Goal: Information Seeking & Learning: Learn about a topic

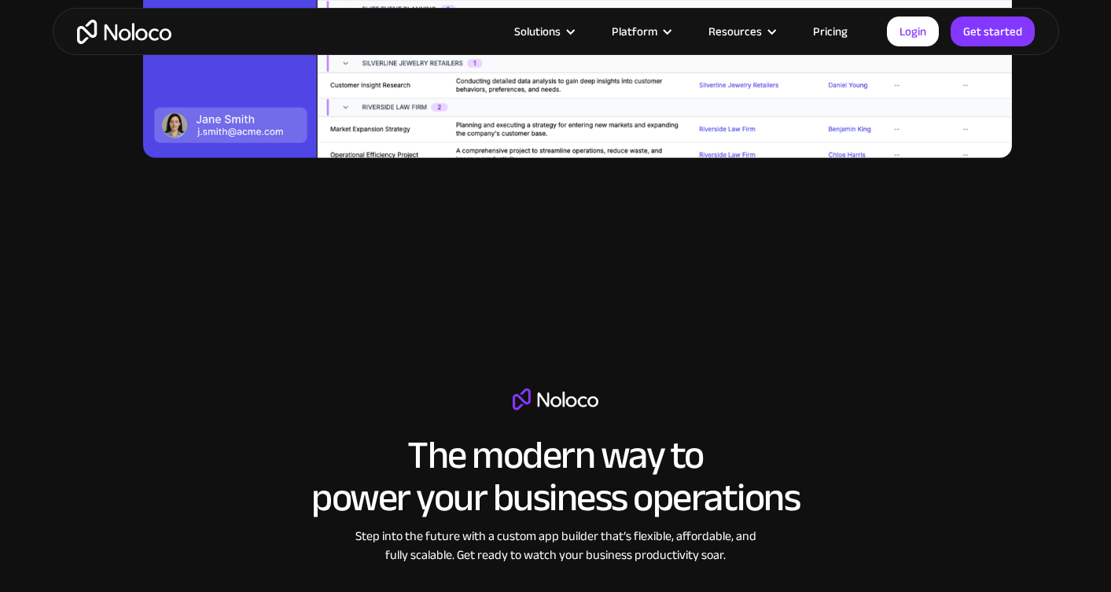
scroll to position [2496, 0]
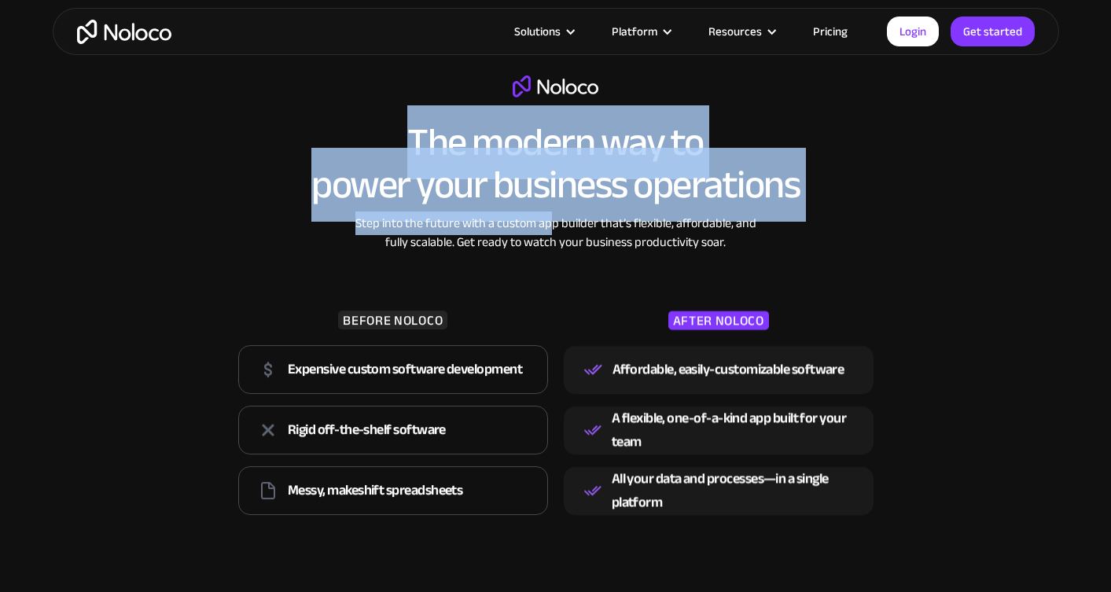
drag, startPoint x: 436, startPoint y: 87, endPoint x: 555, endPoint y: 227, distance: 183.6
click at [555, 227] on div "The modern way to power your business operations Step into the future with a cu…" at bounding box center [556, 299] width 645 height 446
click at [523, 222] on div "Step into the future with a custom app builder that’s flexible, affordable, and…" at bounding box center [556, 233] width 417 height 38
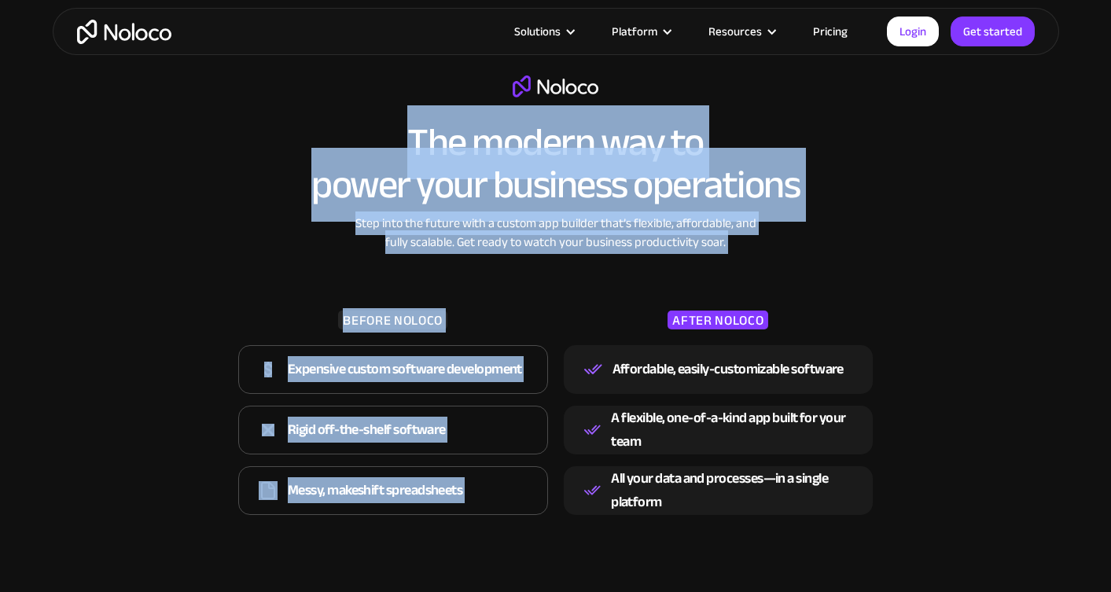
drag, startPoint x: 805, startPoint y: 267, endPoint x: 346, endPoint y: 107, distance: 485.9
click at [346, 107] on div "The modern way to power your business operations Step into the future with a cu…" at bounding box center [556, 299] width 645 height 446
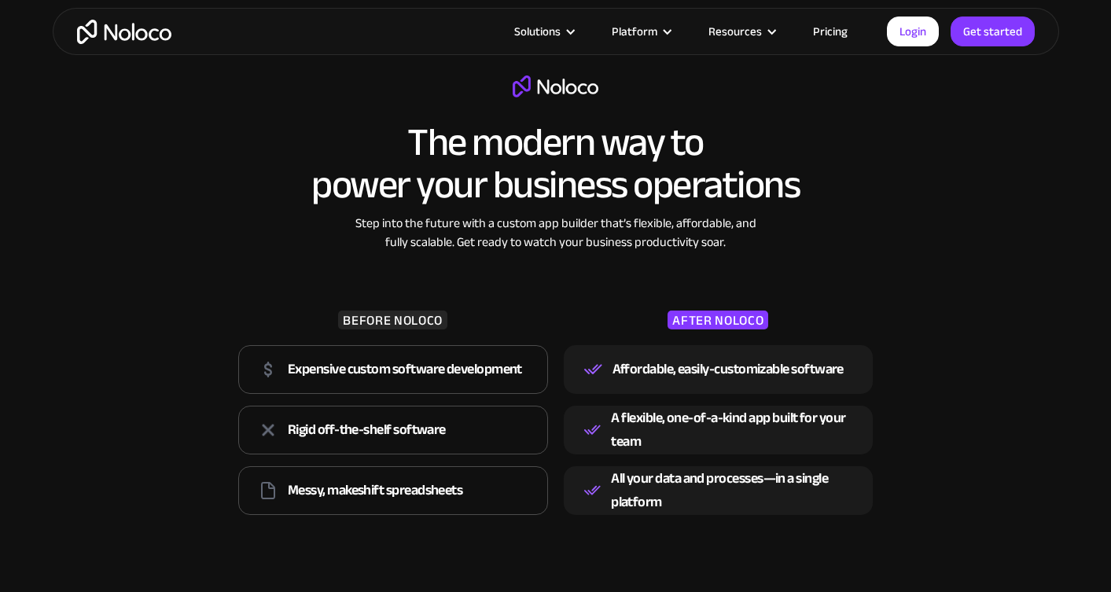
drag, startPoint x: 346, startPoint y: 107, endPoint x: 315, endPoint y: 117, distance: 32.3
click at [315, 117] on div "The modern way to power your business operations Step into the future with a cu…" at bounding box center [556, 299] width 645 height 446
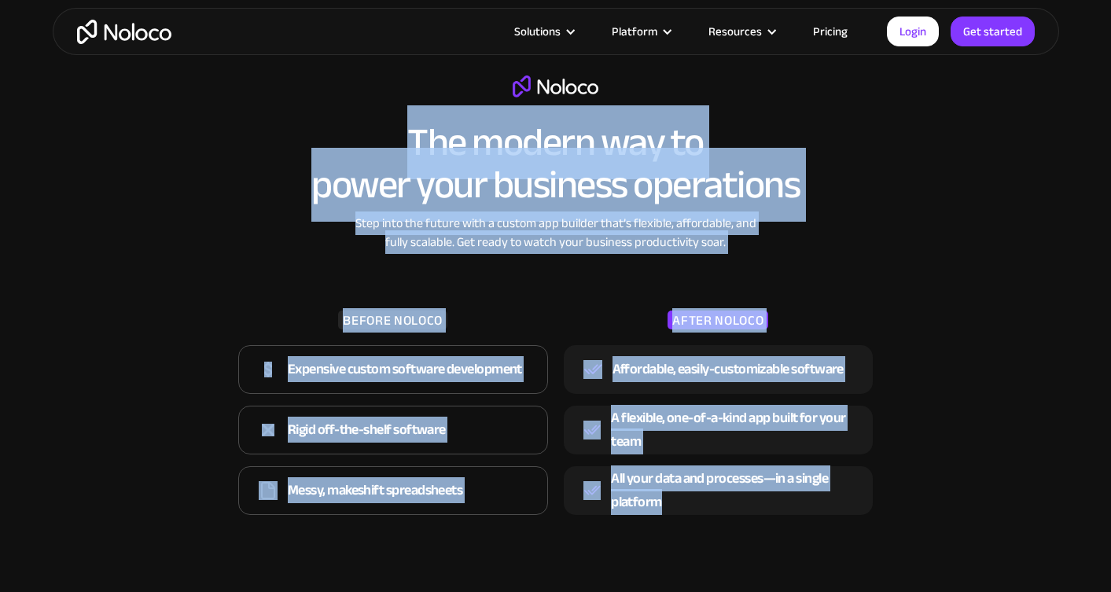
drag, startPoint x: 315, startPoint y: 117, endPoint x: 896, endPoint y: 521, distance: 707.0
click at [896, 521] on div "The modern way to power your business operations Step into the future with a cu…" at bounding box center [556, 280] width 1007 height 577
click at [949, 463] on div "The modern way to power your business operations Step into the future with a cu…" at bounding box center [556, 280] width 1007 height 577
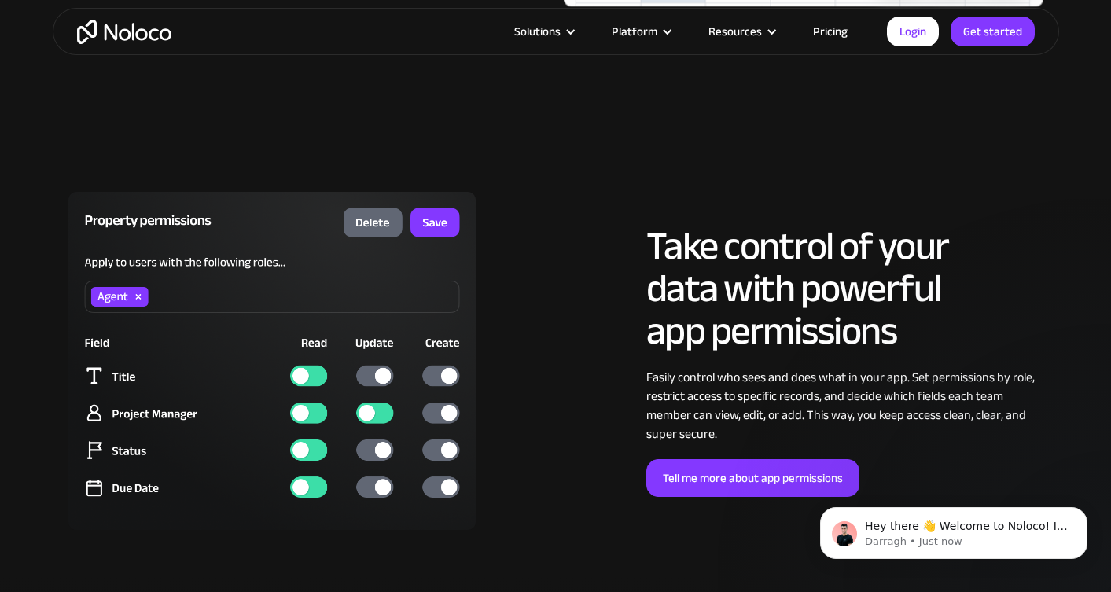
scroll to position [4187, 0]
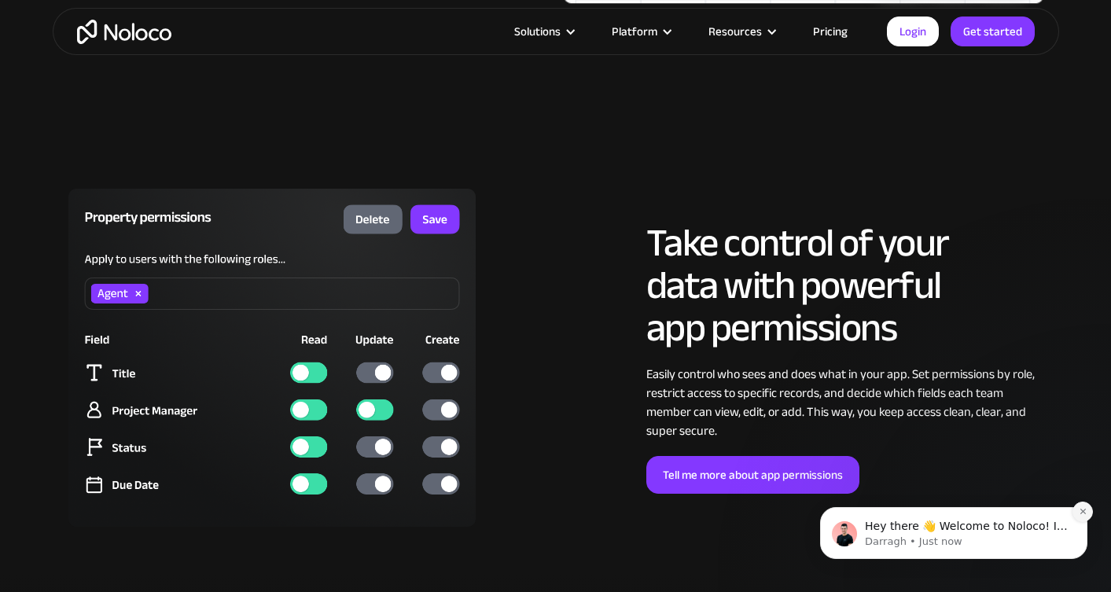
click at [1084, 511] on icon "Dismiss notification" at bounding box center [1083, 512] width 6 height 6
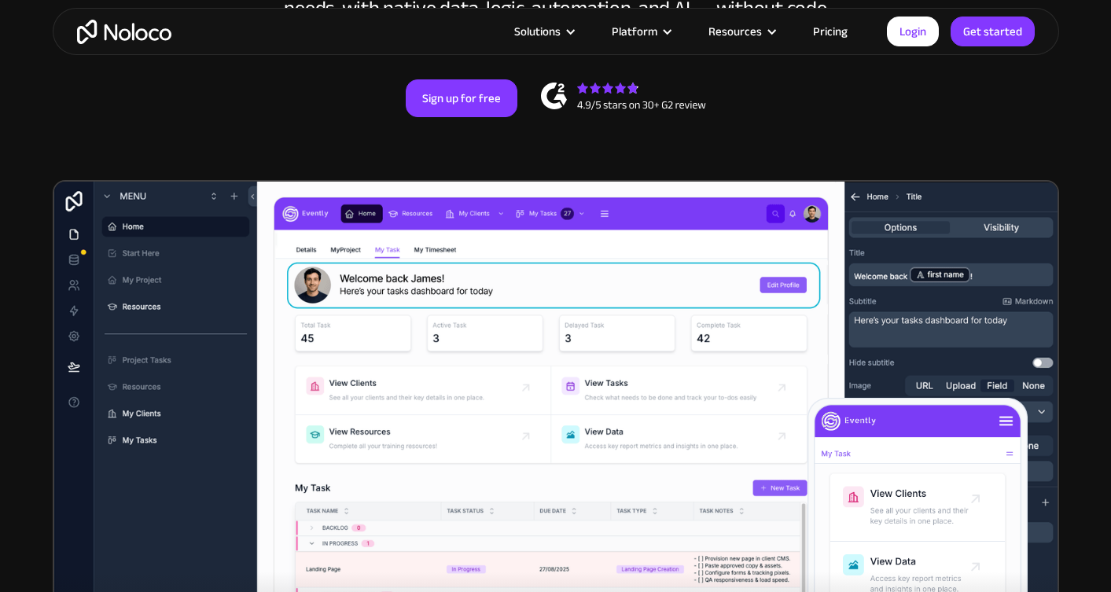
scroll to position [0, 0]
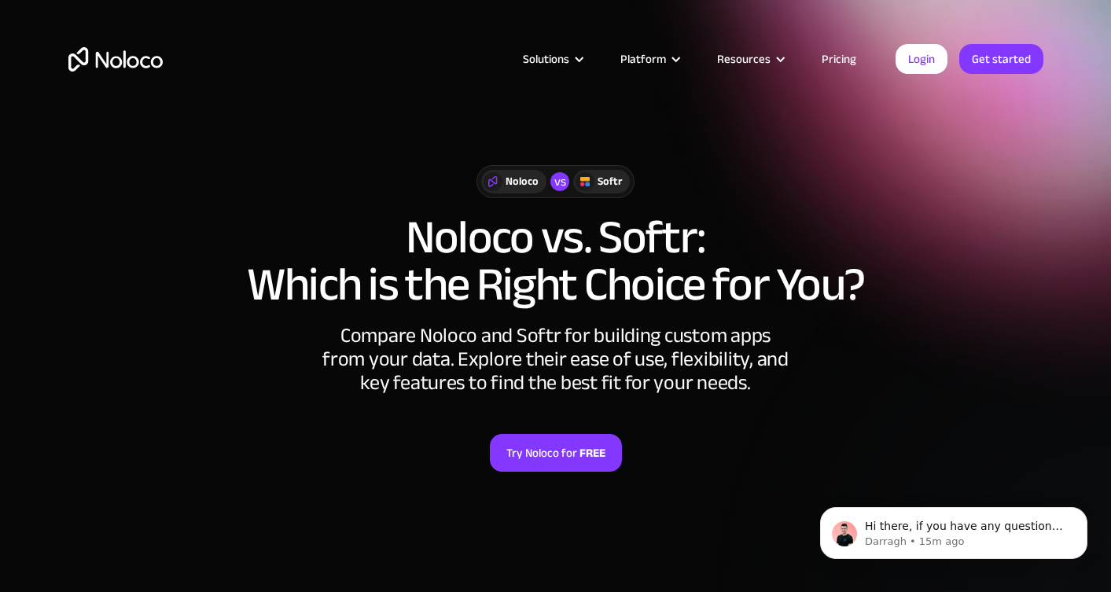
click at [846, 56] on link "Pricing" at bounding box center [839, 59] width 74 height 20
